Goal: Obtain resource: Download file/media

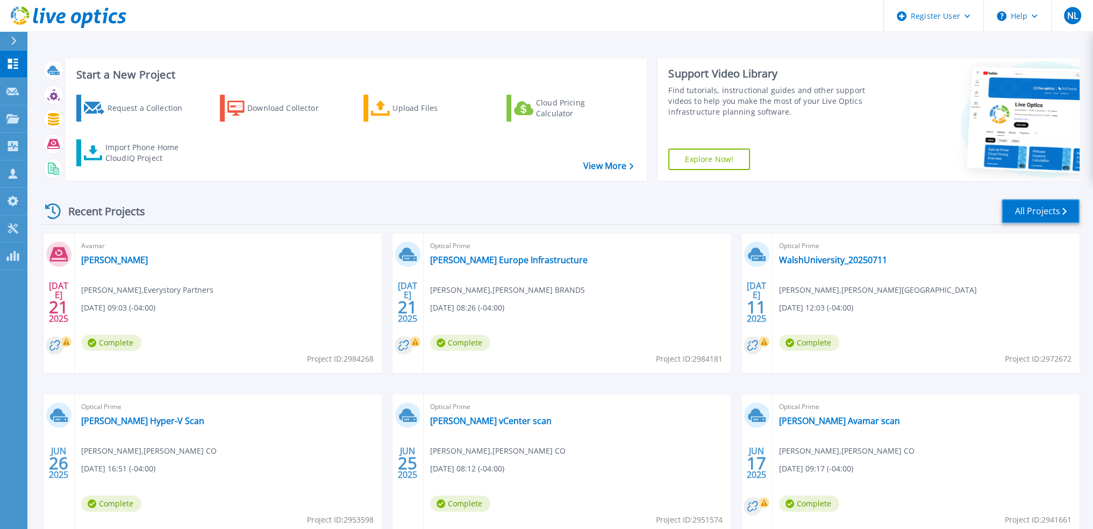
click at [1054, 215] on link "All Projects" at bounding box center [1041, 211] width 78 height 24
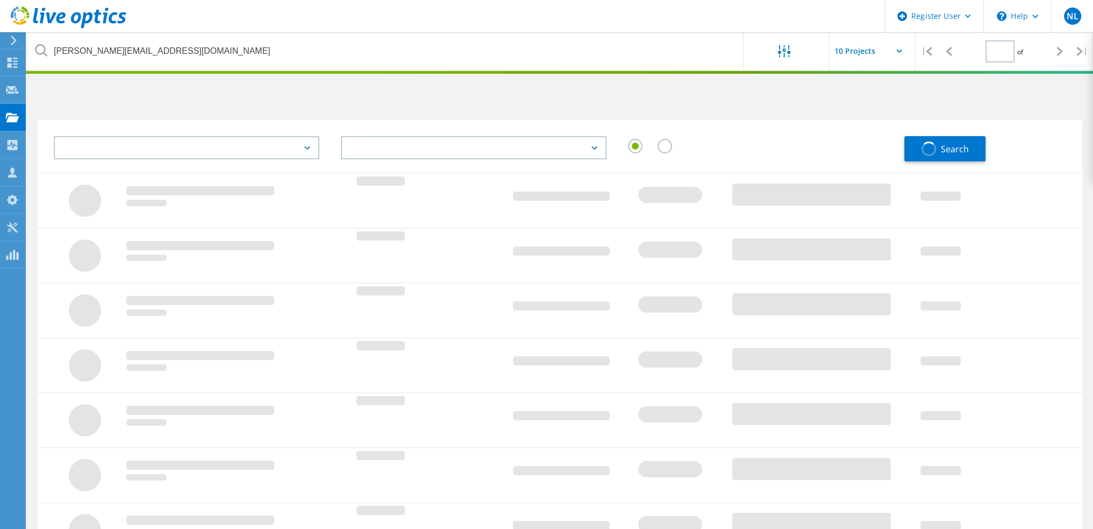
type input "1"
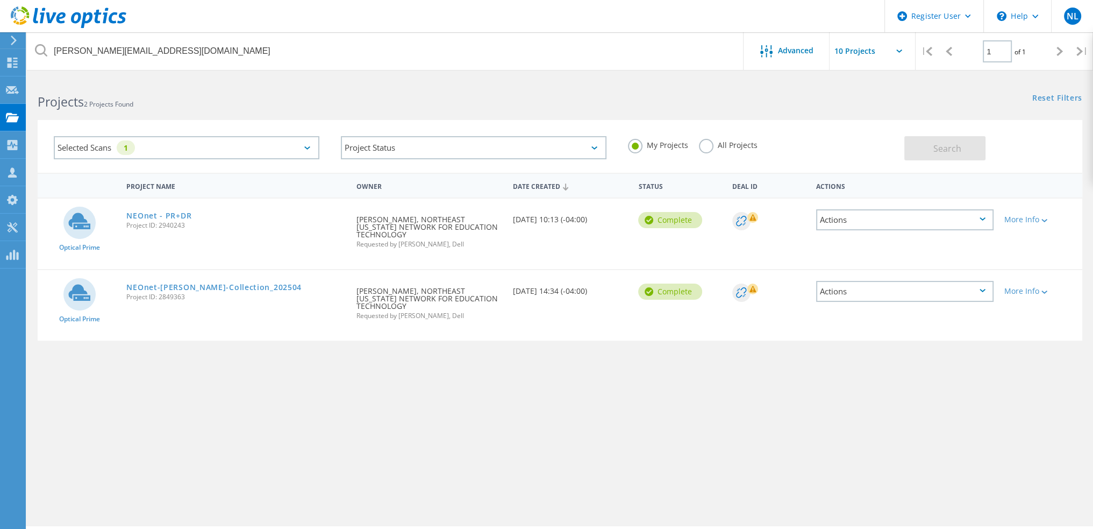
click at [699, 148] on label "All Projects" at bounding box center [728, 144] width 59 height 10
click at [0, 0] on input "All Projects" at bounding box center [0, 0] width 0 height 0
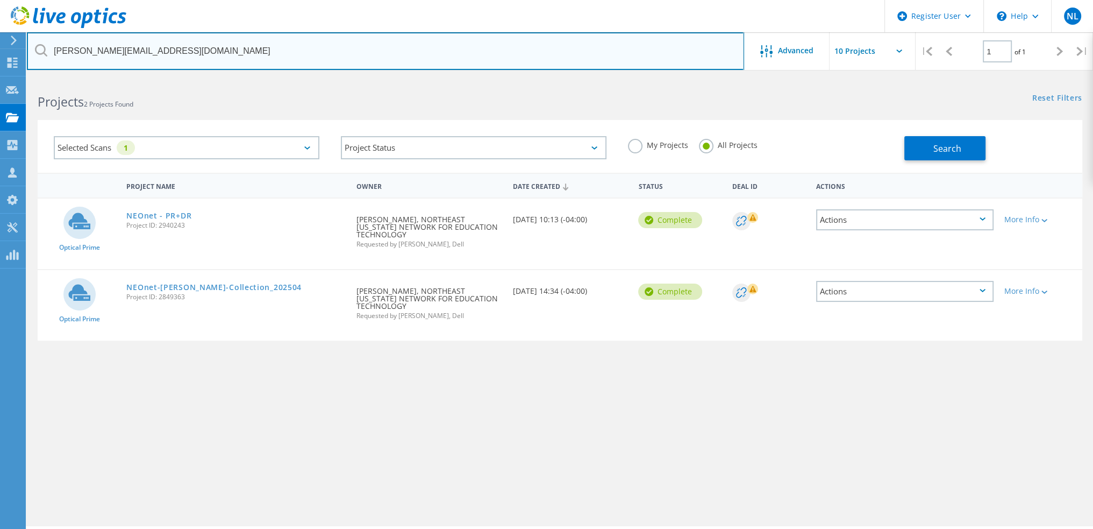
click at [430, 49] on input "[PERSON_NAME][EMAIL_ADDRESS][DOMAIN_NAME]" at bounding box center [385, 51] width 717 height 38
type input "[EMAIL_ADDRESS][DOMAIN_NAME]"
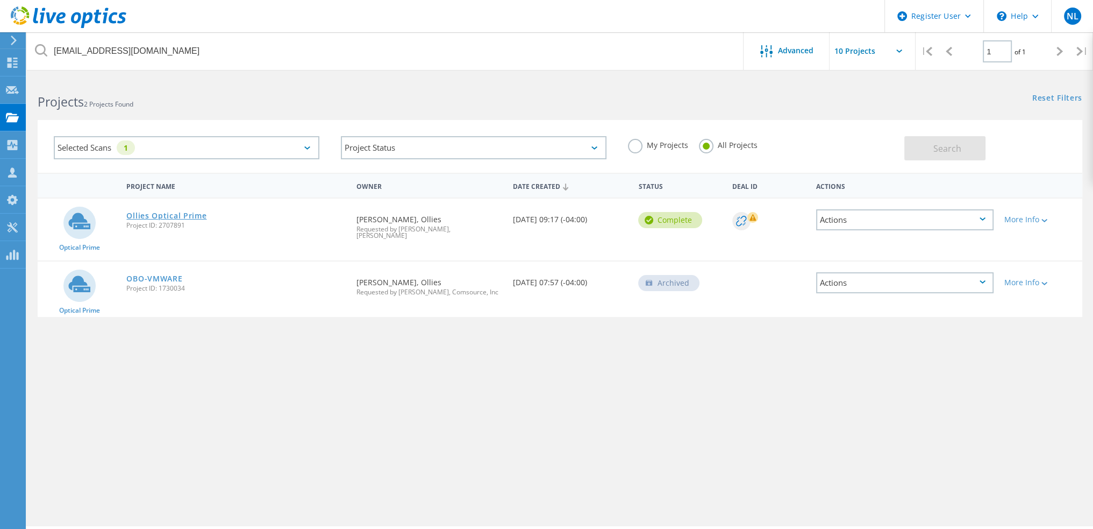
click at [170, 215] on link "Ollies Optical Prime" at bounding box center [166, 216] width 80 height 8
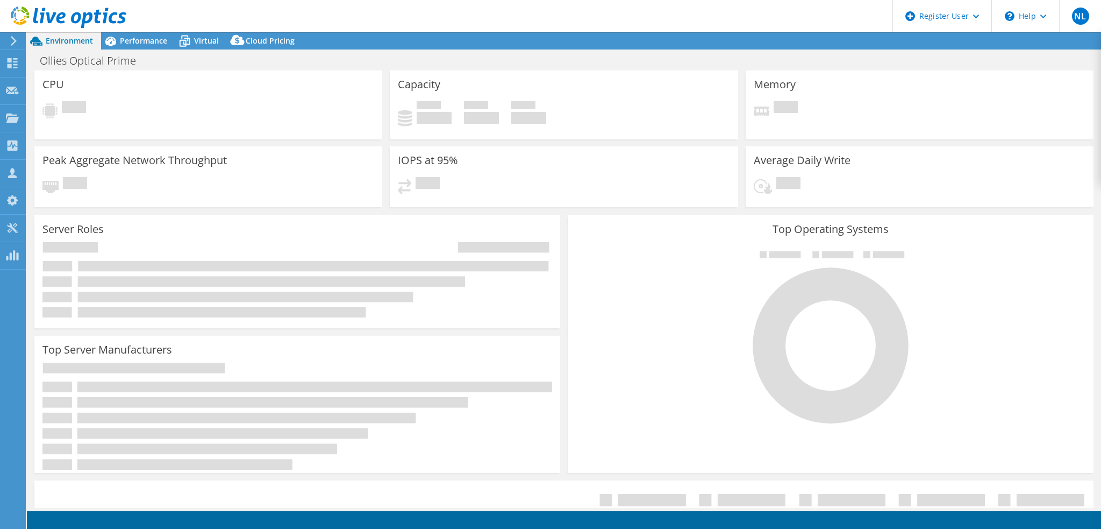
select select "USD"
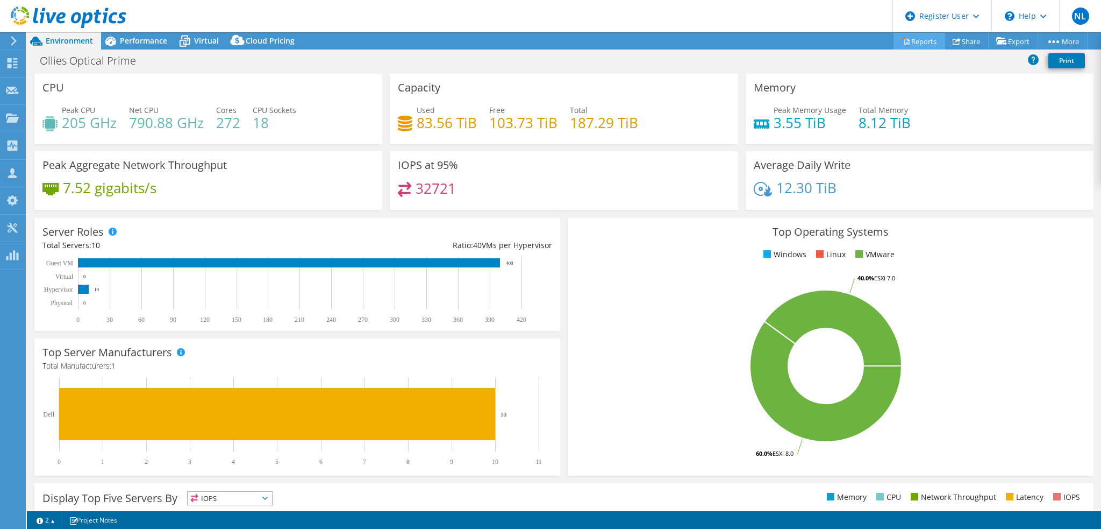
click at [921, 41] on link "Reports" at bounding box center [920, 41] width 52 height 17
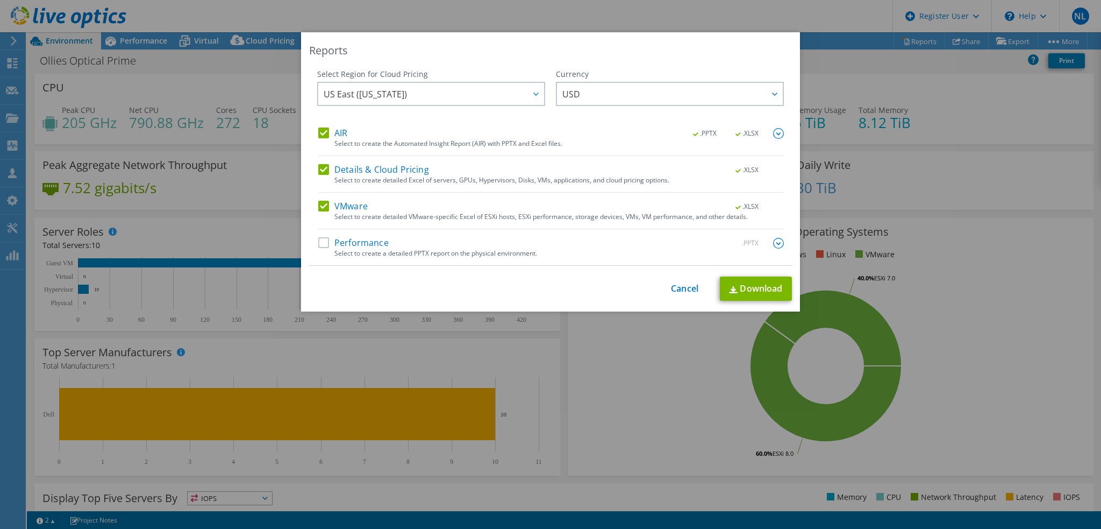
click at [322, 140] on div "AIR .PPTX .XLSX" at bounding box center [551, 134] width 466 height 12
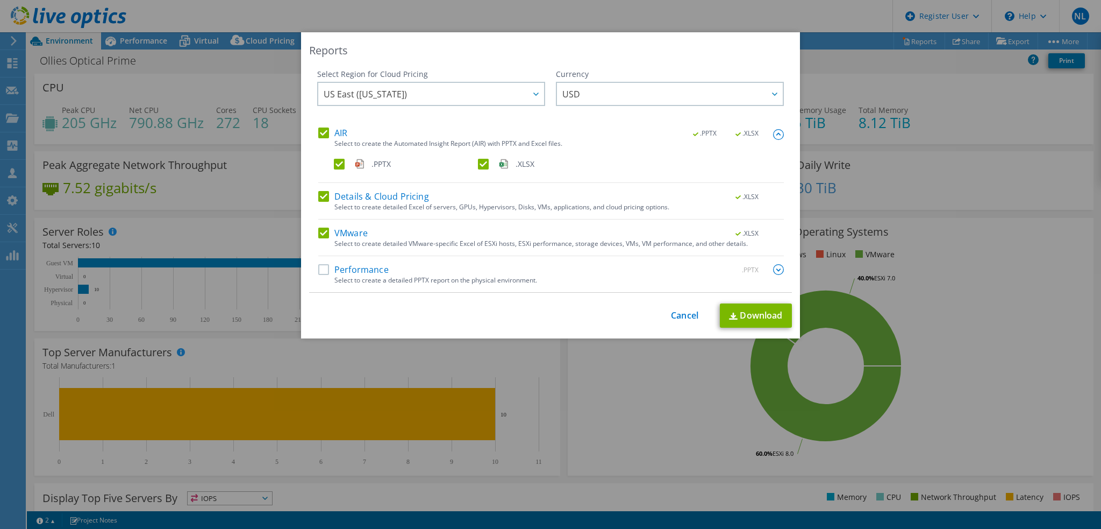
click at [319, 119] on div "Select Region for Cloud Pricing Asia Pacific ([GEOGRAPHIC_DATA]) [GEOGRAPHIC_DA…" at bounding box center [431, 98] width 228 height 59
click at [319, 135] on label "AIR" at bounding box center [332, 133] width 29 height 11
click at [0, 0] on input "AIR" at bounding box center [0, 0] width 0 height 0
click at [318, 196] on label "Details & Cloud Pricing" at bounding box center [373, 196] width 111 height 11
click at [0, 0] on input "Details & Cloud Pricing" at bounding box center [0, 0] width 0 height 0
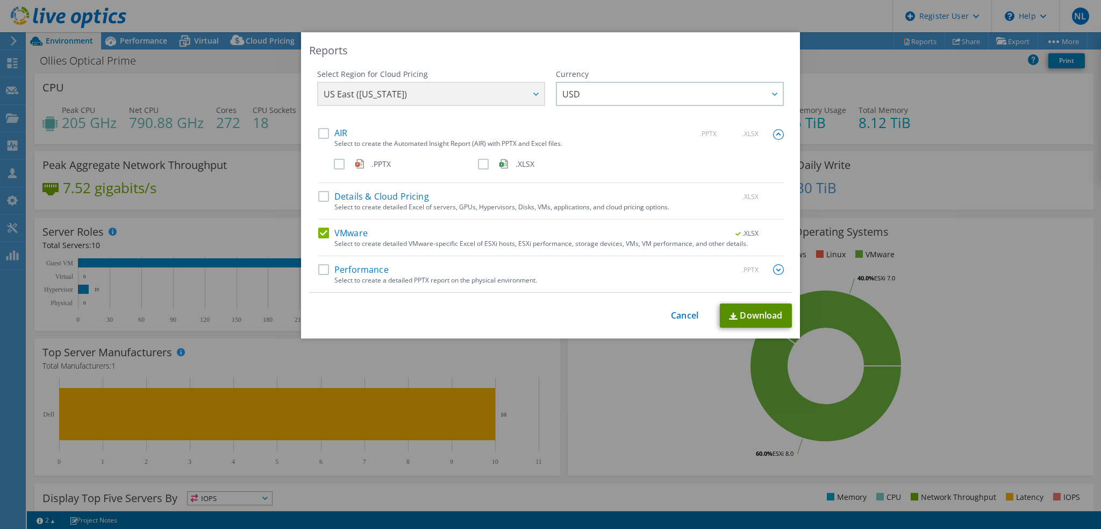
click at [757, 314] on link "Download" at bounding box center [756, 315] width 72 height 24
